Goal: Find specific page/section: Find specific page/section

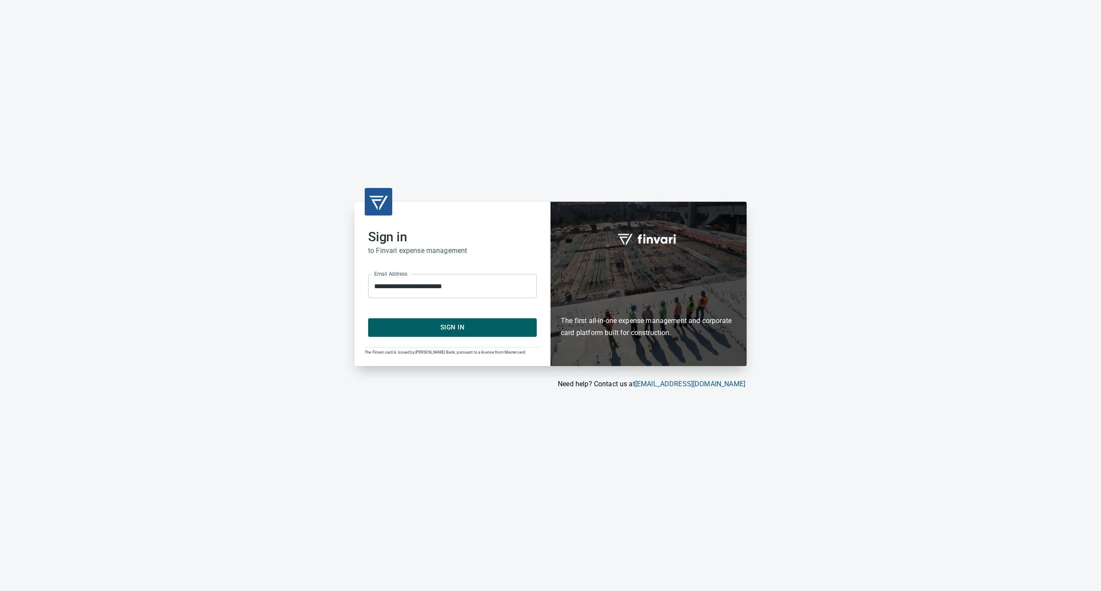
click at [460, 331] on span "Sign In" at bounding box center [453, 327] width 150 height 11
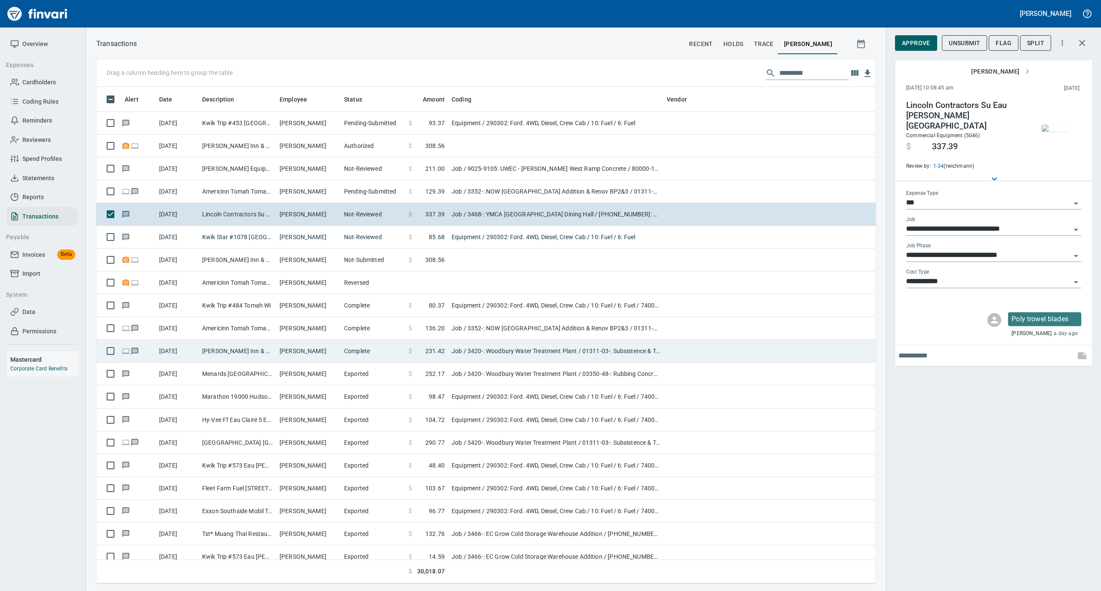
scroll to position [488, 762]
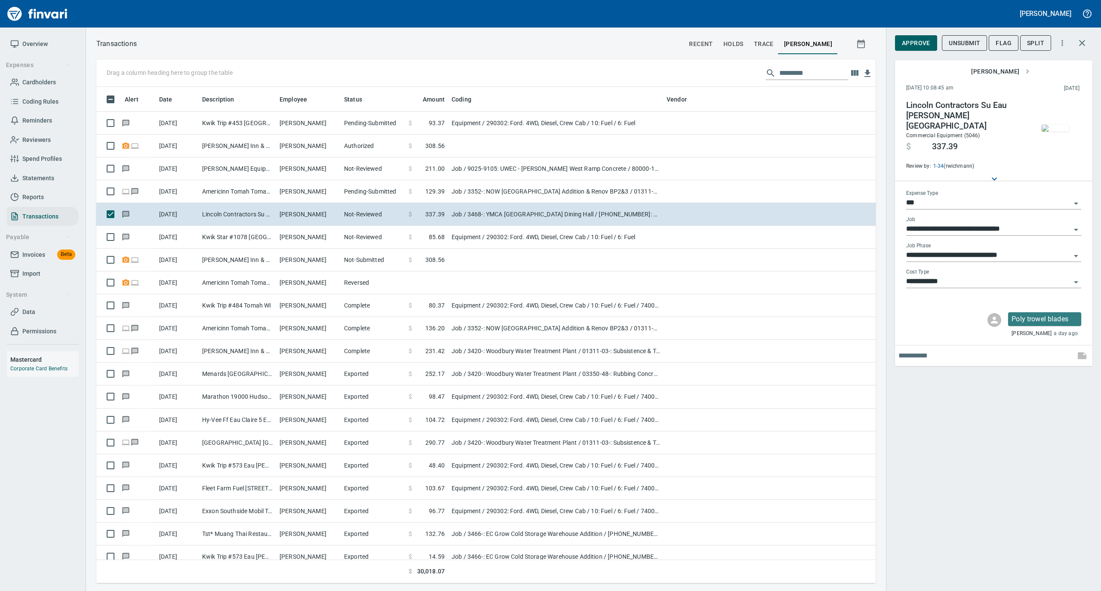
drag, startPoint x: 50, startPoint y: 85, endPoint x: 72, endPoint y: 83, distance: 22.5
click at [50, 85] on span "Cardholders" at bounding box center [39, 82] width 34 height 11
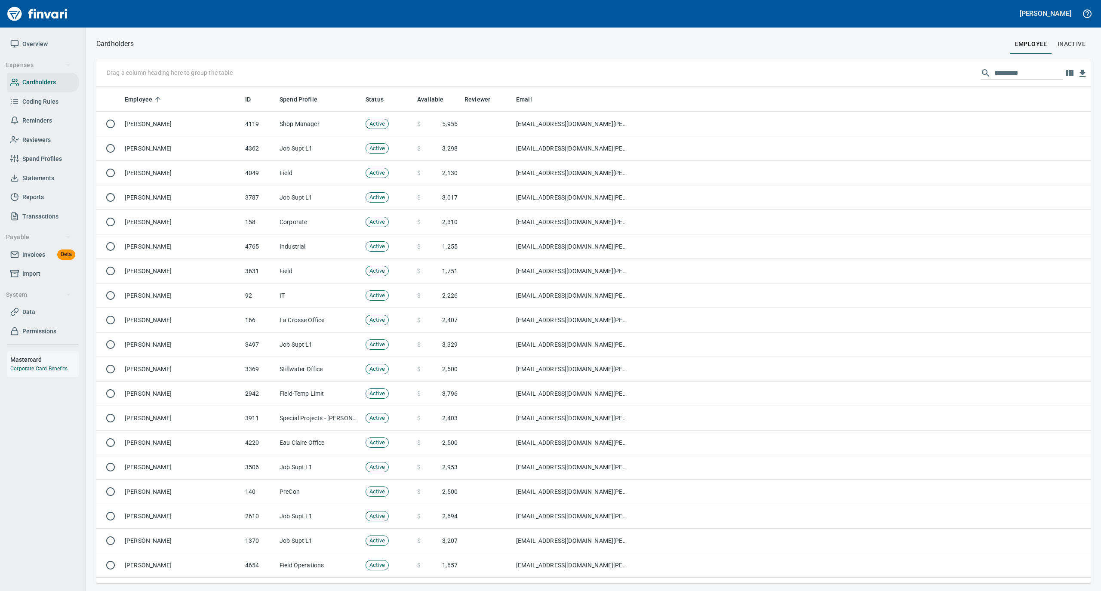
scroll to position [488, 977]
click at [1025, 76] on input "text" at bounding box center [1028, 73] width 69 height 14
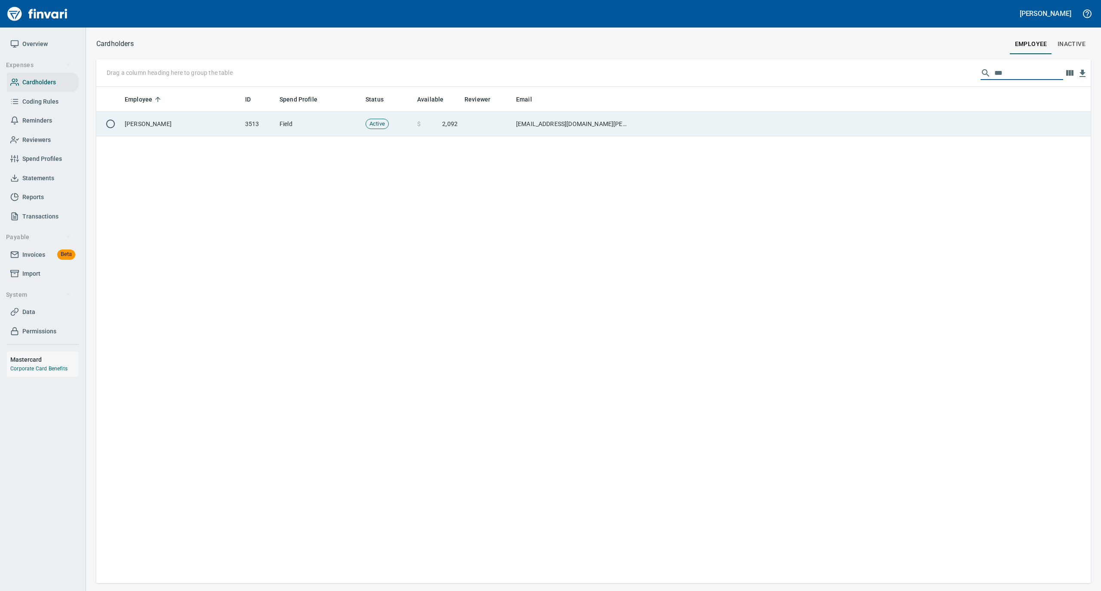
type input "***"
click at [198, 126] on td "Michael Bullard" at bounding box center [181, 124] width 120 height 25
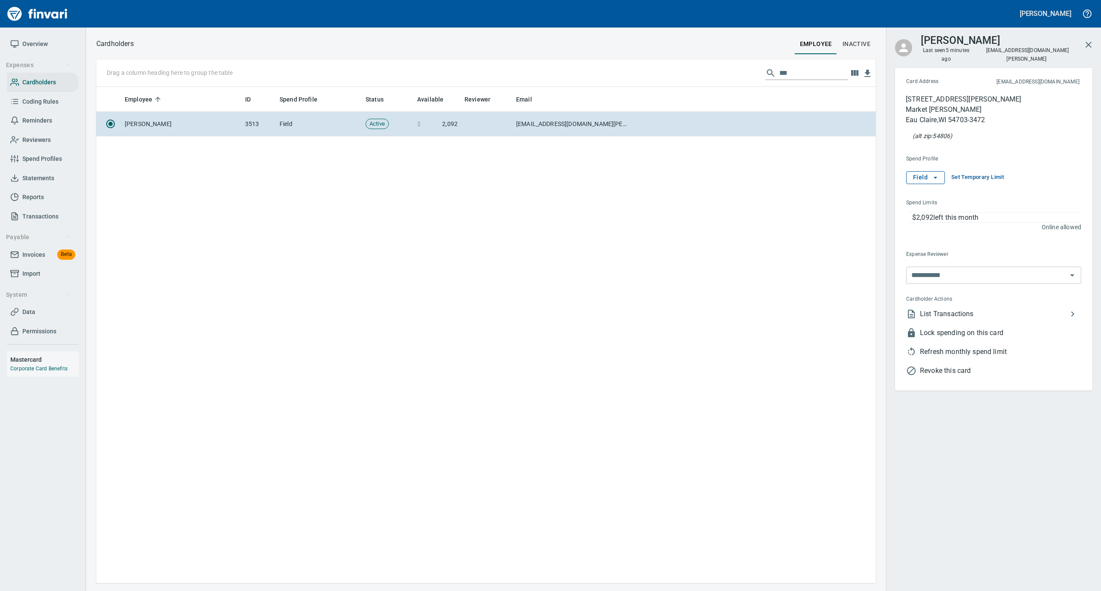
scroll to position [488, 771]
click at [938, 173] on icon "button" at bounding box center [935, 177] width 9 height 9
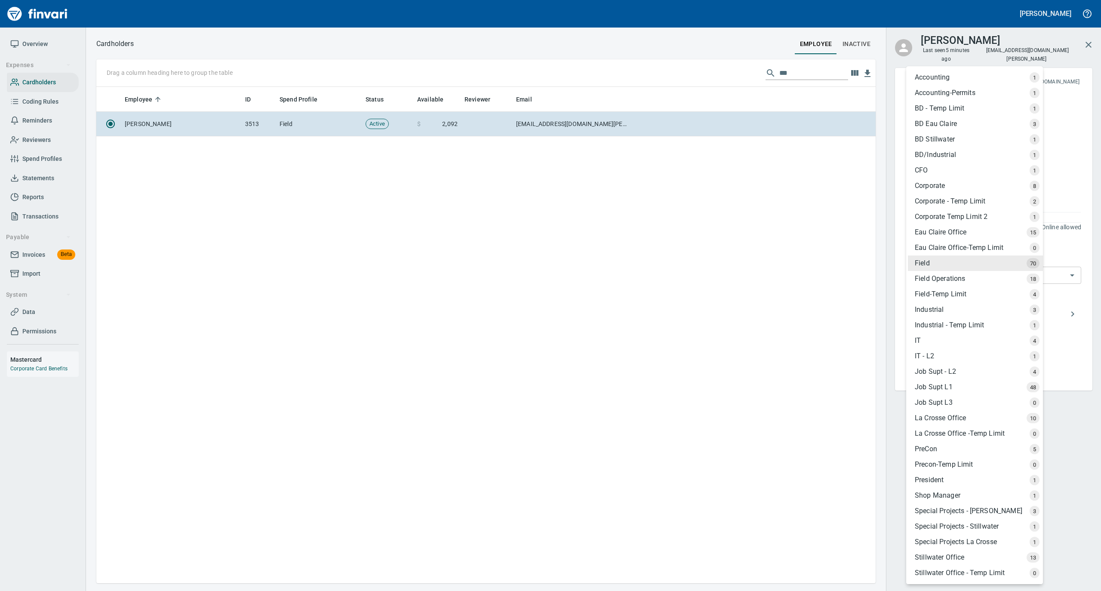
click at [950, 292] on div "Field-Temp Limit" at bounding box center [975, 293] width 135 height 15
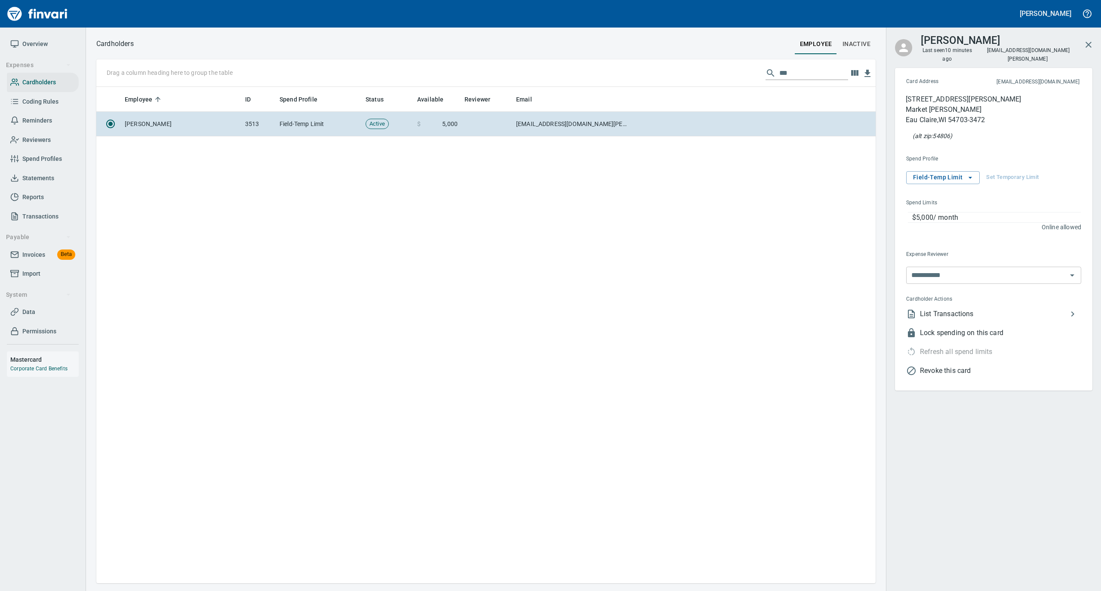
drag, startPoint x: 799, startPoint y: 71, endPoint x: 725, endPoint y: 73, distance: 73.6
click at [725, 73] on div "Drag a column heading here to group the table ***" at bounding box center [485, 73] width 779 height 28
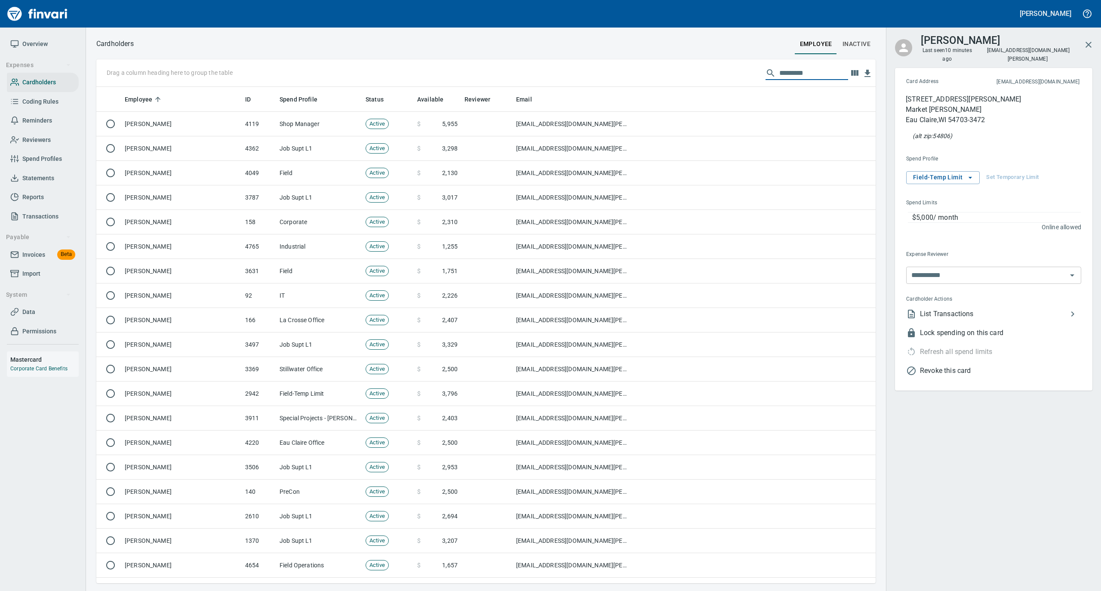
click at [40, 45] on span "Overview" at bounding box center [34, 44] width 25 height 11
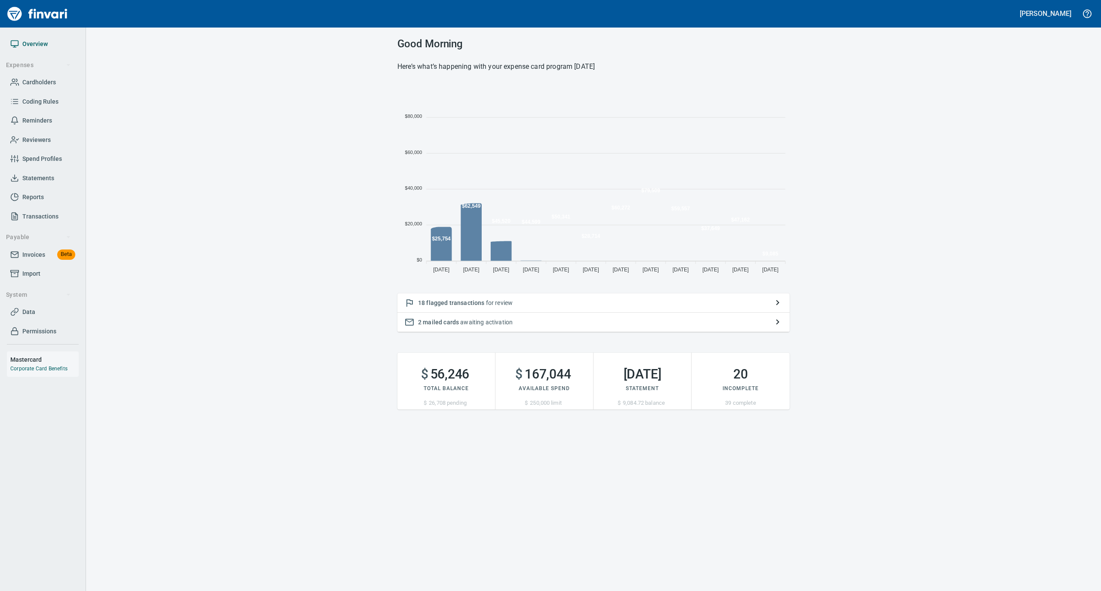
scroll to position [191, 384]
